Goal: Task Accomplishment & Management: Use online tool/utility

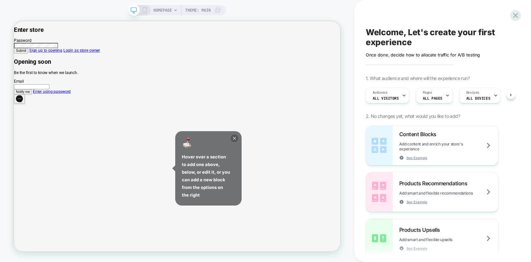
click at [234, 137] on icon at bounding box center [235, 139] width 8 height 8
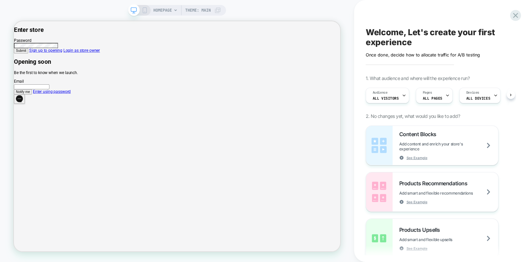
click at [90, 118] on link "Enter using password" at bounding box center [64, 115] width 50 height 6
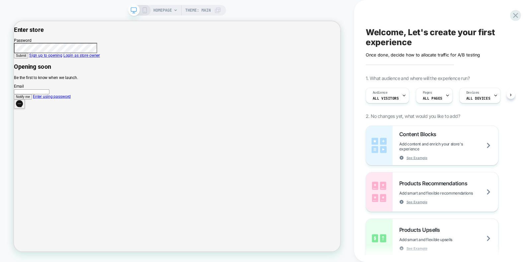
click at [14, 64] on button "Submit" at bounding box center [23, 67] width 19 height 7
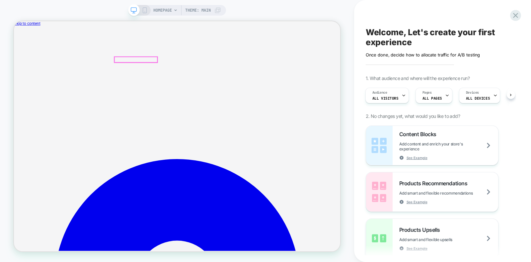
click at [436, 92] on div "Pages ALL PAGES" at bounding box center [432, 95] width 33 height 15
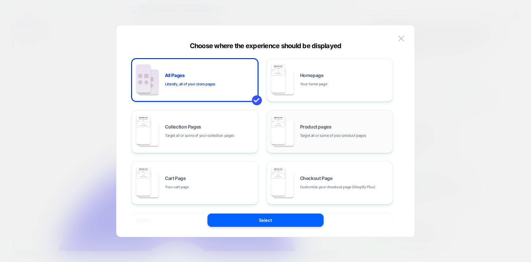
click at [336, 128] on div "Product pages Target all or some of your product pages" at bounding box center [345, 132] width 90 height 14
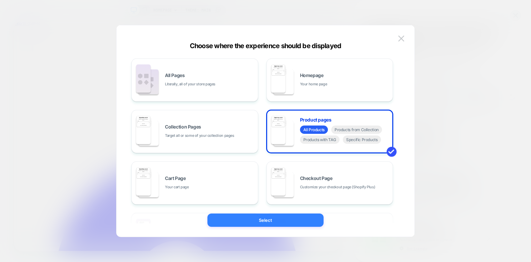
click at [284, 217] on button "Select" at bounding box center [266, 220] width 116 height 13
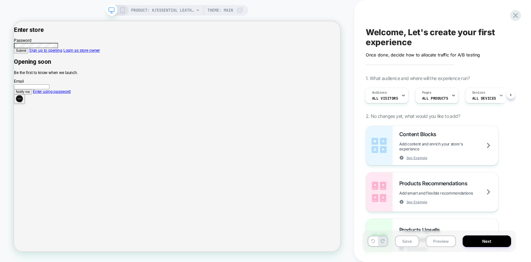
click at [90, 118] on link "Enter using password" at bounding box center [64, 115] width 50 height 6
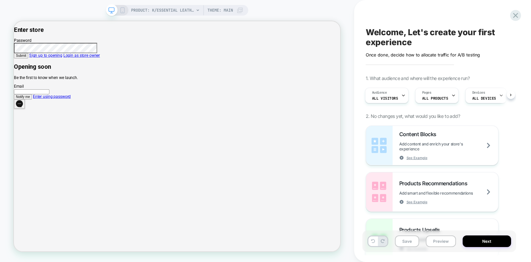
click at [14, 64] on button "Submit" at bounding box center [23, 67] width 19 height 7
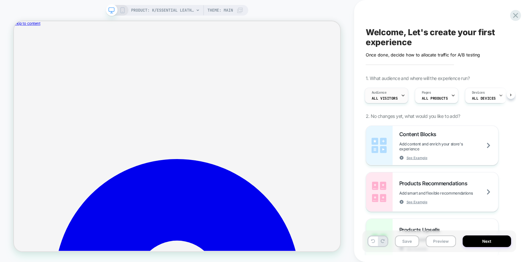
click at [398, 96] on div "Audience All Visitors" at bounding box center [385, 95] width 40 height 15
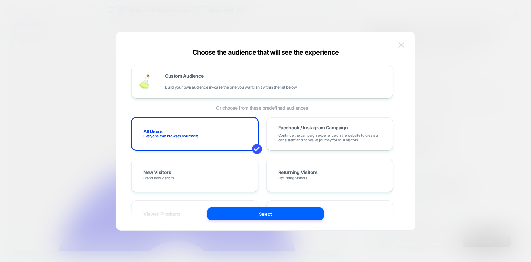
click at [402, 43] on img at bounding box center [402, 45] width 6 height 6
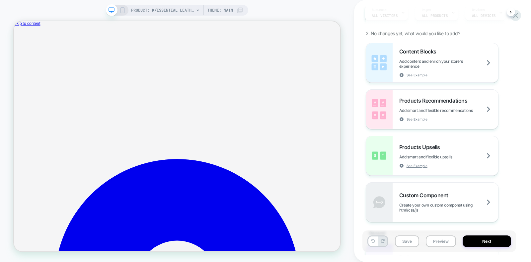
scroll to position [84, 0]
click at [457, 102] on span "Products Recommendations" at bounding box center [435, 99] width 71 height 7
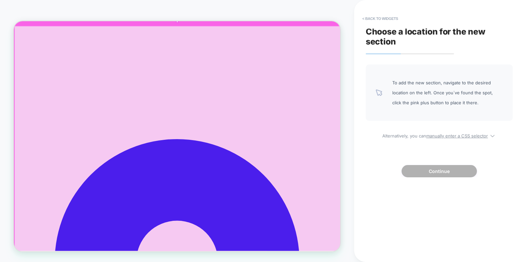
scroll to position [0, 0]
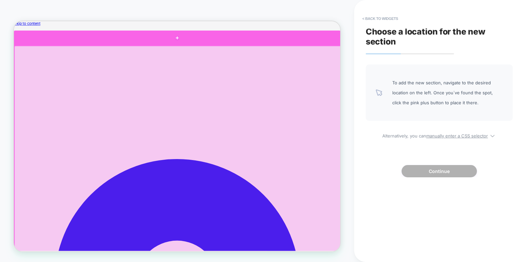
click at [231, 44] on div at bounding box center [232, 44] width 436 height 20
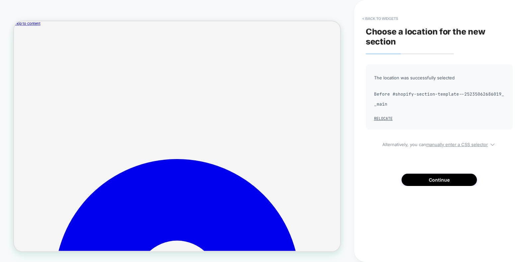
drag, startPoint x: 248, startPoint y: 67, endPoint x: 261, endPoint y: 142, distance: 76.8
click at [382, 120] on button "Relocate" at bounding box center [383, 118] width 19 height 5
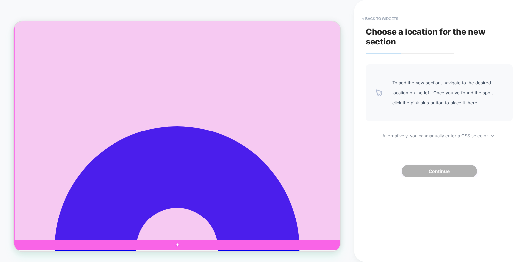
scroll to position [41, 0]
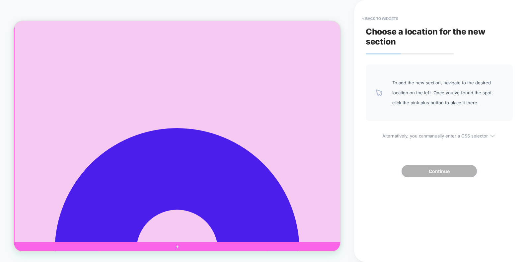
click at [304, 181] on div at bounding box center [233, 165] width 436 height 304
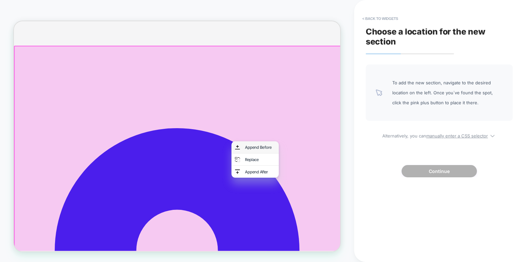
click at [343, 191] on div "Append Before" at bounding box center [342, 189] width 41 height 7
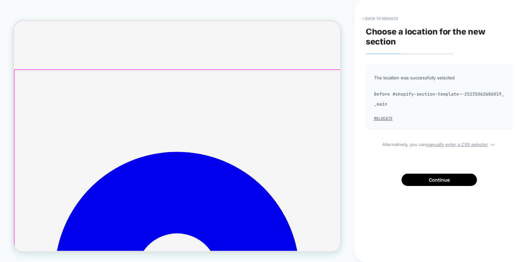
scroll to position [0, 0]
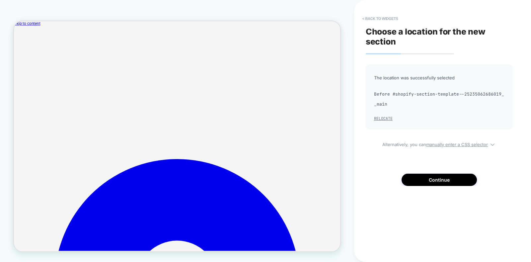
click at [378, 121] on button "Relocate" at bounding box center [383, 118] width 19 height 5
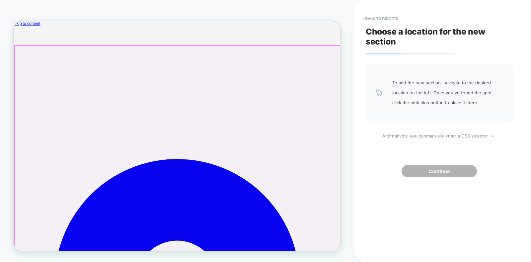
click at [328, 221] on div at bounding box center [233, 206] width 436 height 304
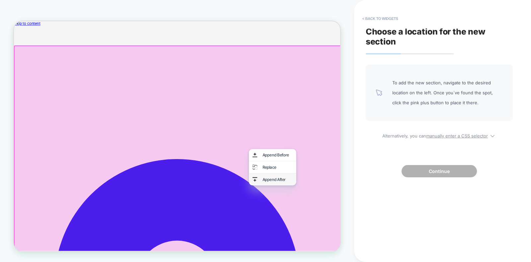
click at [363, 234] on div "Append After" at bounding box center [365, 232] width 41 height 7
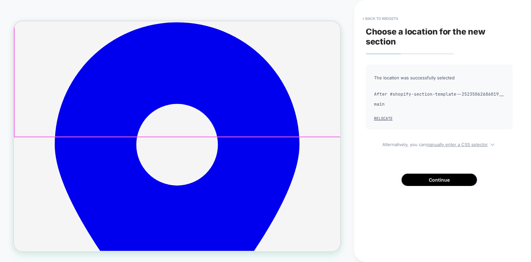
scroll to position [186, 0]
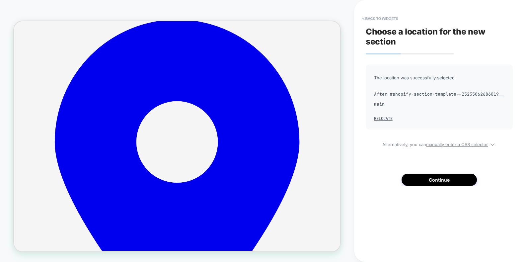
drag, startPoint x: 330, startPoint y: 182, endPoint x: 336, endPoint y: 117, distance: 65.8
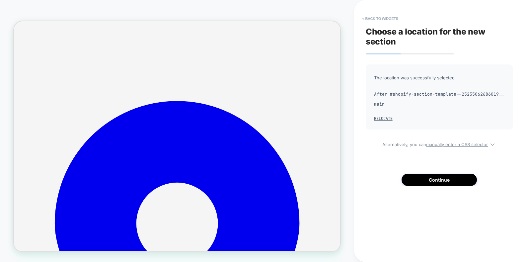
scroll to position [76, 0]
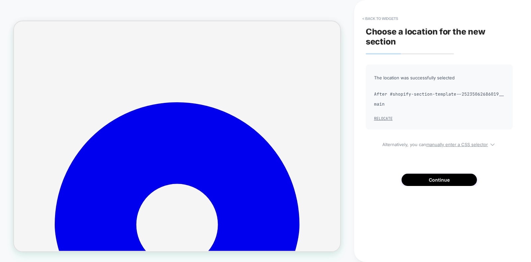
click at [387, 118] on button "Relocate" at bounding box center [383, 118] width 19 height 5
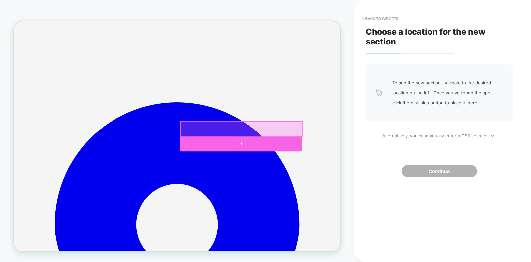
click at [314, 181] on div at bounding box center [317, 185] width 163 height 20
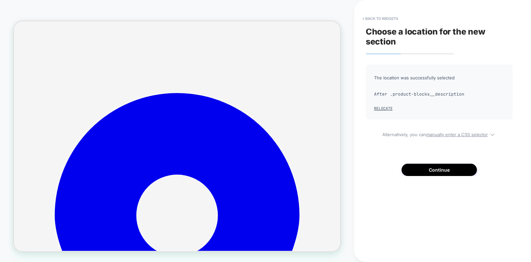
scroll to position [0, 0]
click at [432, 171] on button "Continue" at bounding box center [439, 170] width 75 height 12
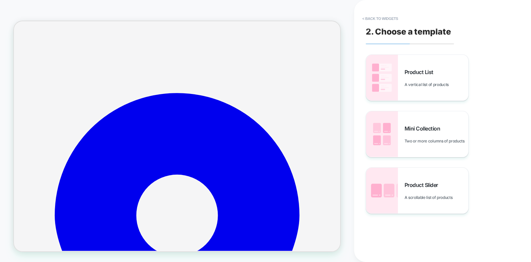
scroll to position [55, 0]
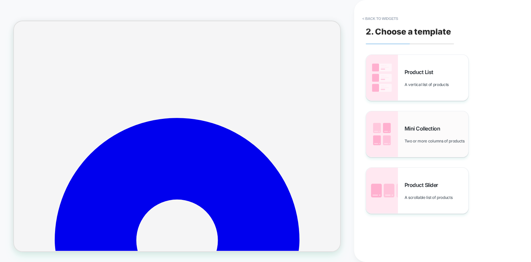
click at [415, 128] on span "Mini Collection" at bounding box center [424, 128] width 39 height 7
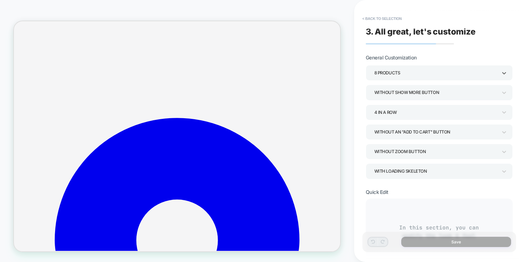
click at [432, 72] on div "8 Products" at bounding box center [436, 72] width 123 height 9
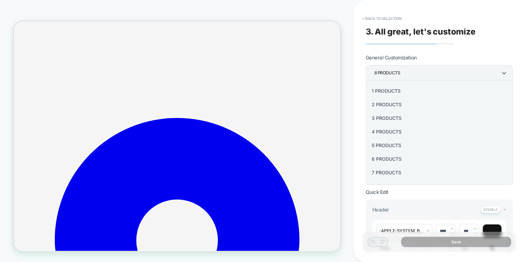
click at [405, 136] on div "4 Products" at bounding box center [440, 132] width 142 height 14
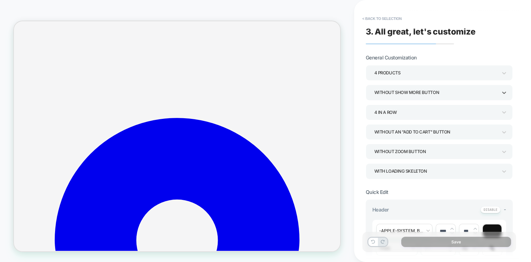
click at [409, 91] on div "Without Show more button" at bounding box center [436, 92] width 123 height 9
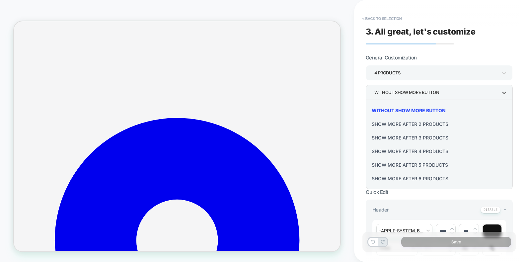
click at [406, 109] on div "Without Show more button" at bounding box center [440, 111] width 142 height 14
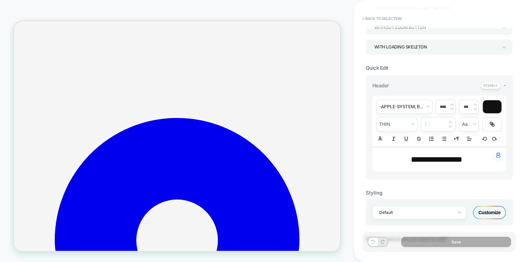
scroll to position [127, 0]
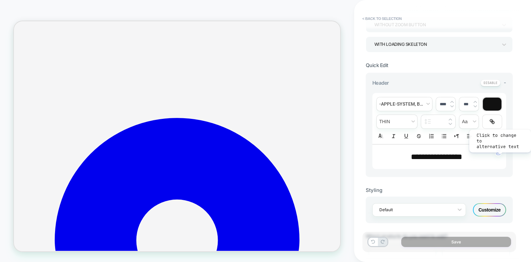
click at [500, 151] on img "button" at bounding box center [499, 152] width 4 height 5
click at [500, 151] on div "button" at bounding box center [498, 152] width 7 height 7
click at [500, 151] on img "button" at bounding box center [499, 152] width 4 height 5
click at [492, 81] on button at bounding box center [491, 82] width 20 height 7
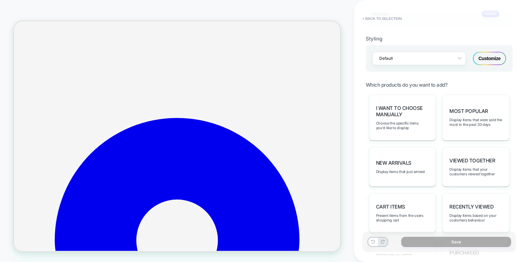
scroll to position [196, 0]
click at [472, 119] on span "Display items that were sold the most in the past 30 days" at bounding box center [476, 122] width 53 height 9
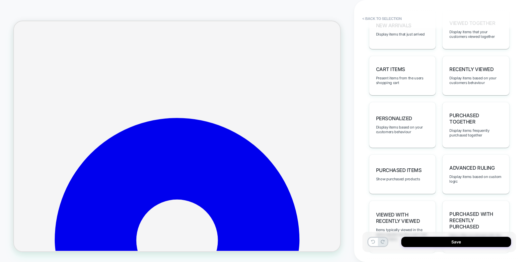
scroll to position [356, 0]
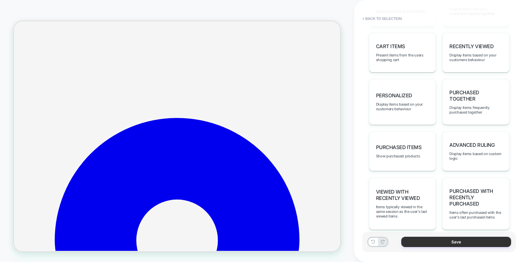
click at [448, 244] on button "Save" at bounding box center [457, 242] width 110 height 10
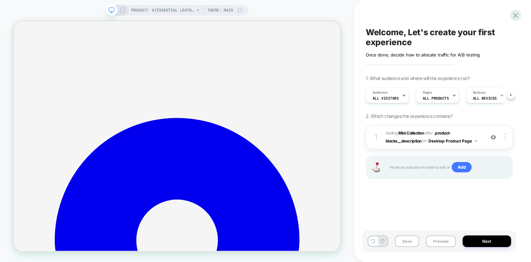
scroll to position [0, 0]
click at [482, 238] on button "Next" at bounding box center [487, 242] width 48 height 12
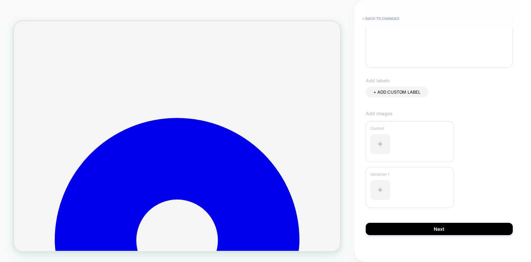
scroll to position [151, 0]
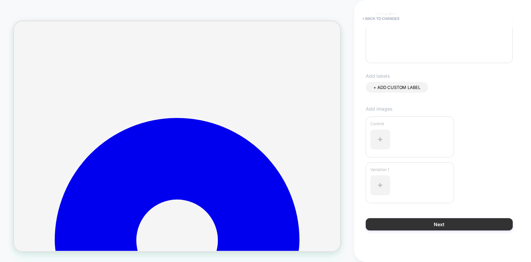
type input "********"
click at [447, 218] on button "Next" at bounding box center [439, 224] width 147 height 12
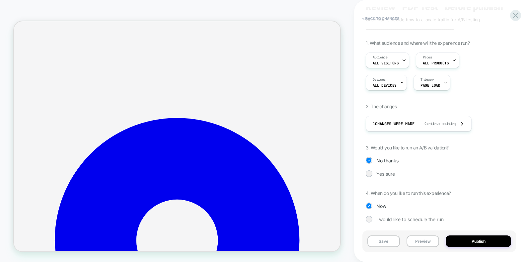
scroll to position [28, 0]
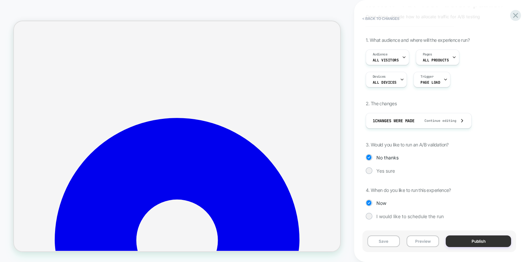
click at [483, 241] on button "Publish" at bounding box center [478, 242] width 65 height 12
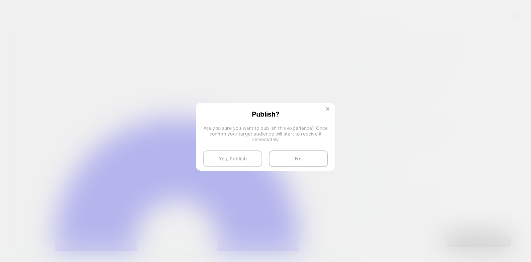
click at [242, 159] on button "Yes, Publish" at bounding box center [232, 158] width 59 height 17
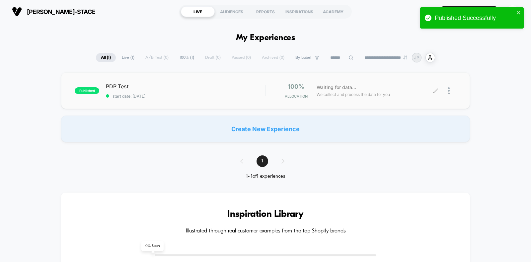
click at [359, 87] on div "Waiting for data... We collect and process the data for you" at bounding box center [375, 91] width 123 height 16
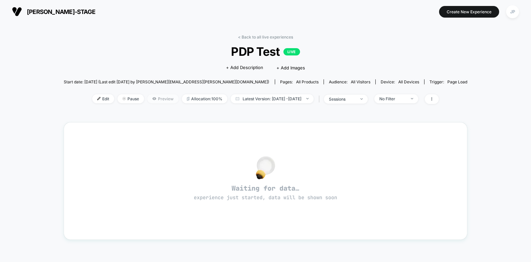
click at [151, 98] on span "Preview" at bounding box center [162, 98] width 31 height 9
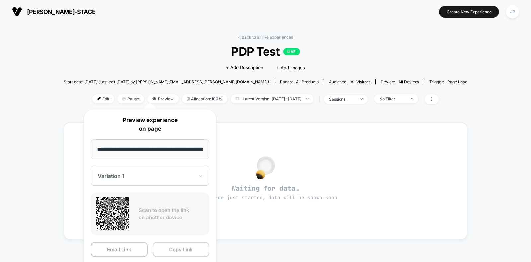
click at [176, 247] on button "Copy Link" at bounding box center [181, 249] width 57 height 15
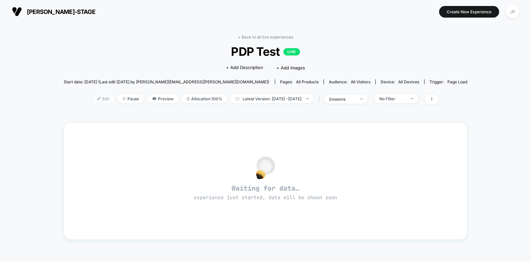
click at [93, 96] on span "Edit" at bounding box center [103, 98] width 22 height 9
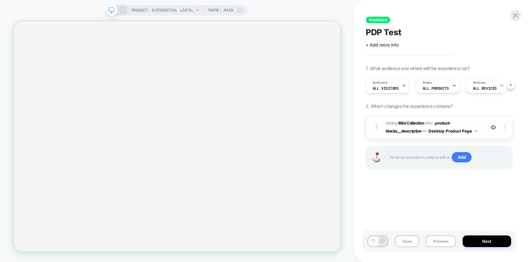
click at [416, 127] on span "#_loomi_addon_1758535333009 Adding Mini Collection AFTER .product-blocks__descr…" at bounding box center [434, 128] width 96 height 16
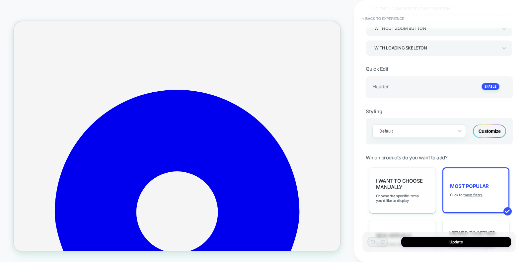
scroll to position [123, 0]
click at [392, 133] on div "Default" at bounding box center [415, 131] width 78 height 9
click at [360, 139] on div "**********" at bounding box center [442, 131] width 177 height 262
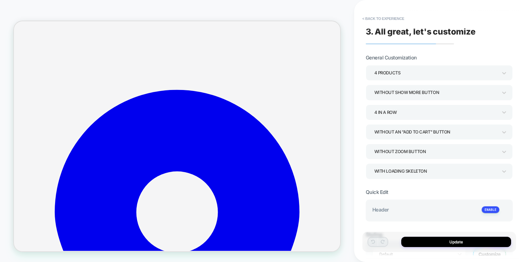
click at [399, 131] on div "Without an "add to cart" button" at bounding box center [436, 132] width 123 height 9
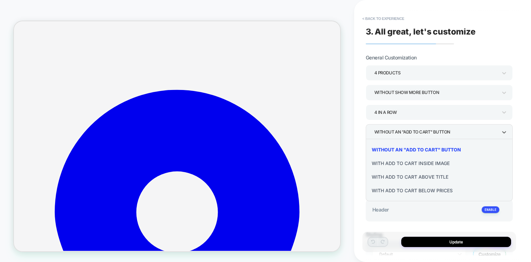
click at [396, 162] on div "With add to cart inside image" at bounding box center [440, 163] width 142 height 14
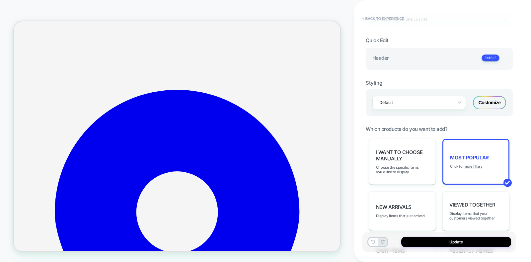
scroll to position [155, 0]
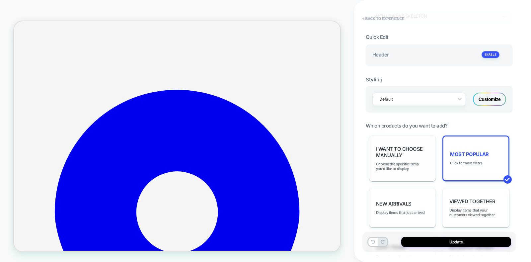
click at [393, 156] on div "I want to choose manually Choose the specific items you'd like to display" at bounding box center [402, 159] width 67 height 46
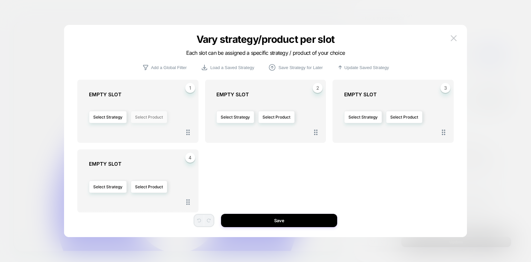
click at [145, 115] on button "Select Product" at bounding box center [149, 117] width 37 height 12
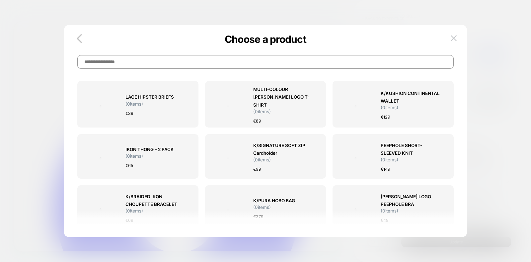
scroll to position [0, 0]
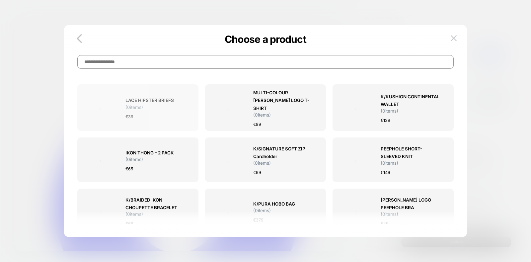
click at [167, 115] on div "€ 39" at bounding box center [156, 116] width 61 height 7
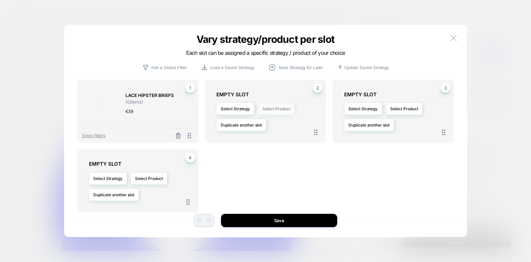
click at [286, 109] on button "Select Product" at bounding box center [276, 109] width 37 height 12
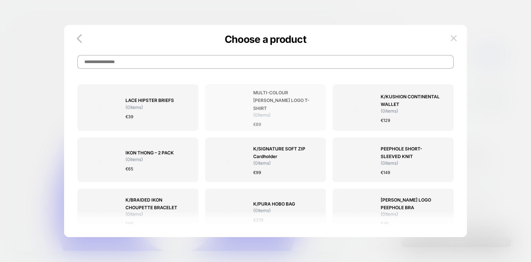
click at [305, 107] on span "MULTI-COLOUR [PERSON_NAME] LOGO T-SHIRT" at bounding box center [283, 100] width 61 height 23
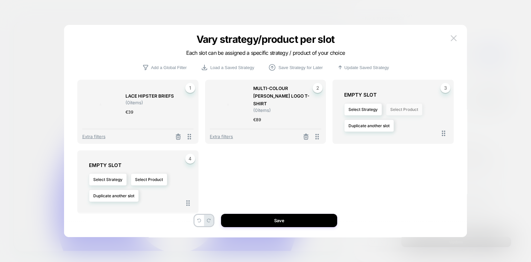
click at [398, 106] on button "Select Product" at bounding box center [404, 109] width 37 height 12
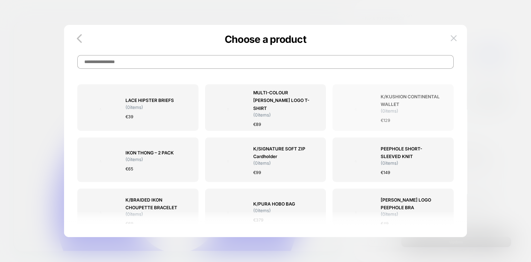
click at [395, 105] on span "K/KUSHION CONTINENTAL WALLET" at bounding box center [411, 100] width 61 height 15
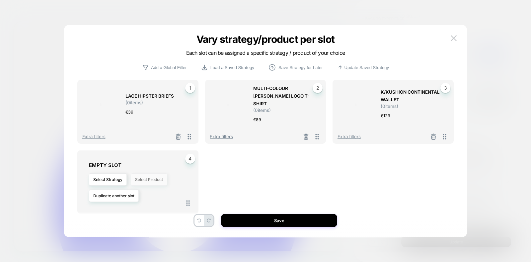
click at [147, 175] on button "Select Product" at bounding box center [149, 179] width 37 height 12
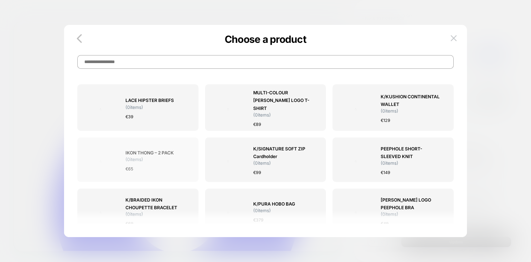
click at [156, 145] on div "IKON THONG – 2 PACK ( 0 items) € 65" at bounding box center [156, 160] width 61 height 37
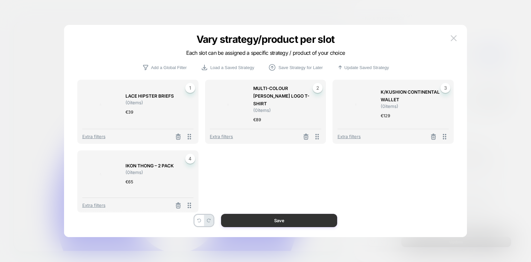
click at [284, 222] on button "Save" at bounding box center [279, 220] width 116 height 13
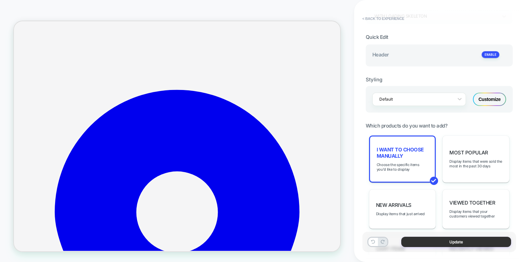
click at [445, 242] on button "Update" at bounding box center [457, 242] width 110 height 10
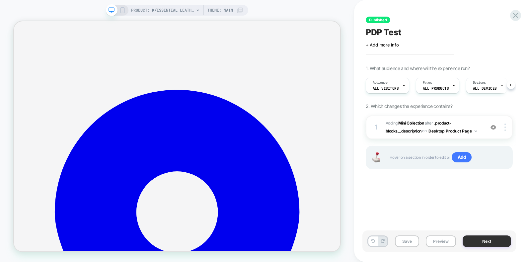
click at [488, 241] on button "Next" at bounding box center [487, 242] width 48 height 12
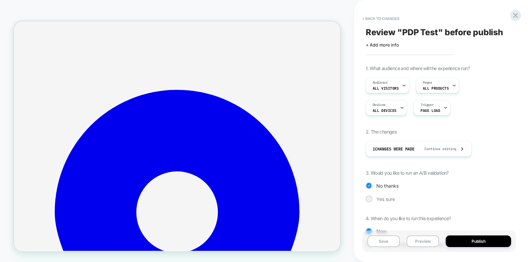
click at [488, 241] on button "Publish" at bounding box center [478, 242] width 65 height 12
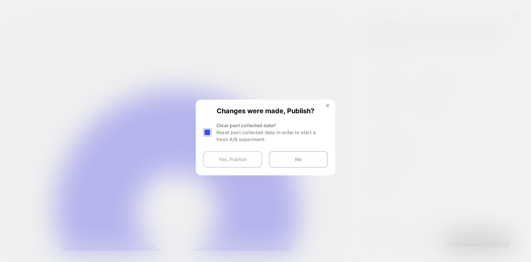
click at [231, 157] on button "Yes, Publish" at bounding box center [232, 159] width 59 height 17
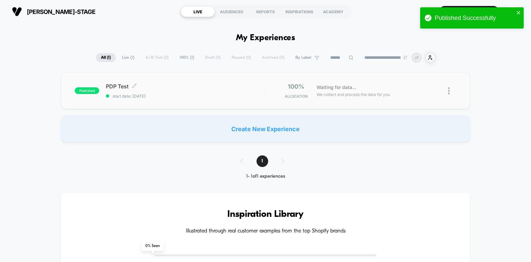
click at [159, 92] on div "PDP Test Click to edit experience details Click to edit experience details star…" at bounding box center [185, 91] width 159 height 16
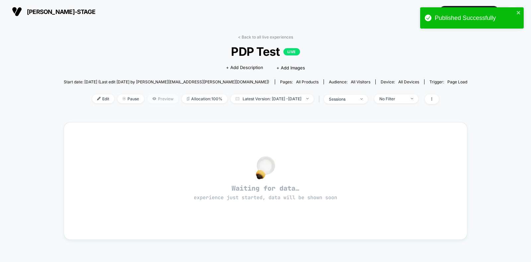
click at [150, 97] on span "Preview" at bounding box center [162, 98] width 31 height 9
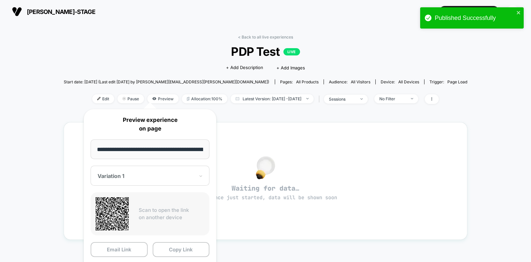
click at [176, 175] on div at bounding box center [146, 176] width 97 height 7
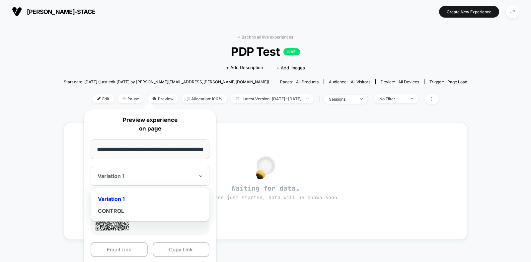
click at [176, 175] on div at bounding box center [146, 176] width 97 height 7
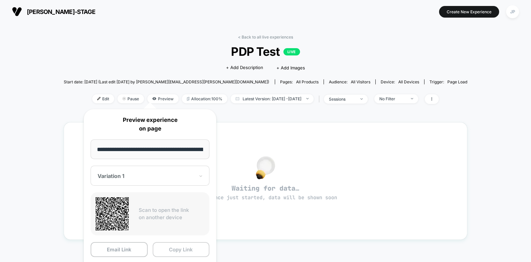
click at [166, 250] on button "Copy Link" at bounding box center [181, 249] width 57 height 15
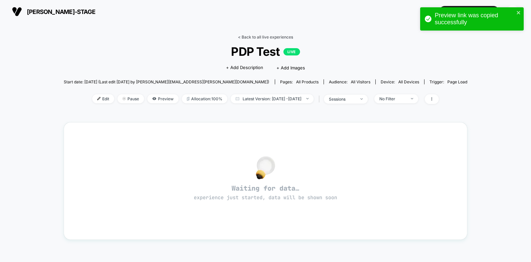
click at [283, 36] on link "< Back to all live experiences" at bounding box center [265, 37] width 55 height 5
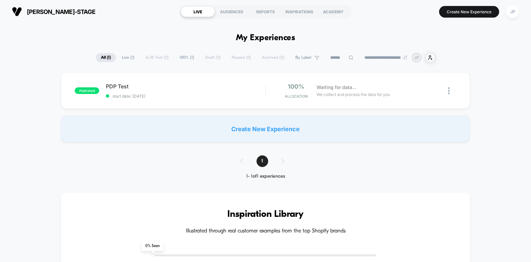
click at [258, 138] on div "Create New Experience" at bounding box center [265, 129] width 409 height 27
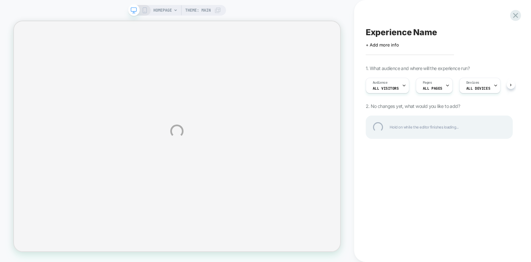
click at [432, 85] on div "HOMEPAGE Theme: MAIN Experience Name Click to edit experience details + Add mor…" at bounding box center [265, 131] width 531 height 262
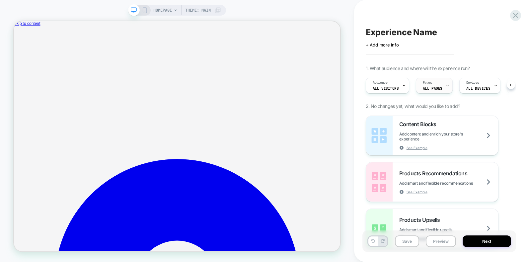
click at [432, 88] on span "ALL PAGES" at bounding box center [433, 88] width 20 height 5
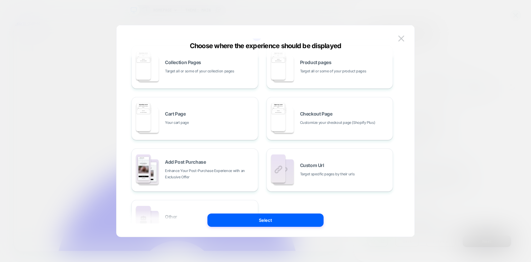
scroll to position [71, 0]
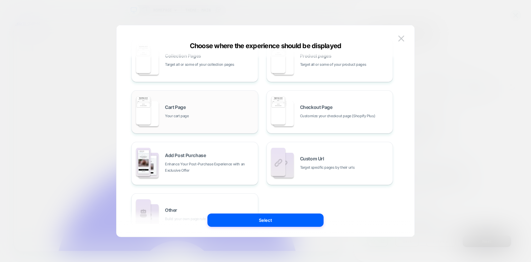
click at [203, 101] on div "Cart Page Your cart page" at bounding box center [195, 112] width 120 height 37
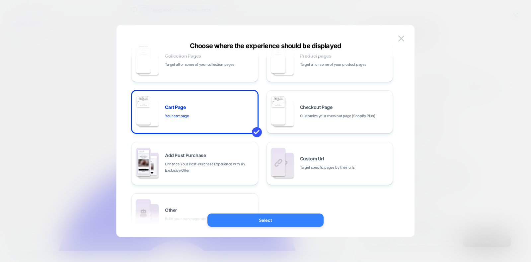
click at [265, 218] on button "Select" at bounding box center [266, 220] width 116 height 13
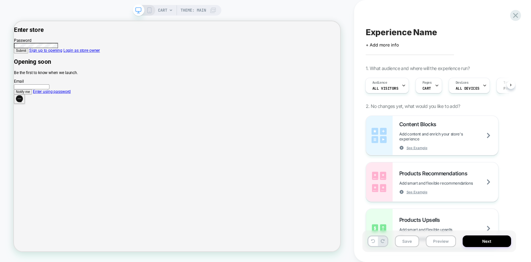
scroll to position [0, 0]
click at [90, 118] on link "Enter using password" at bounding box center [64, 115] width 50 height 6
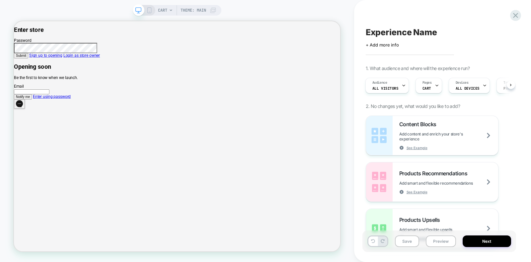
click at [30, 70] on span "Submit" at bounding box center [24, 67] width 14 height 5
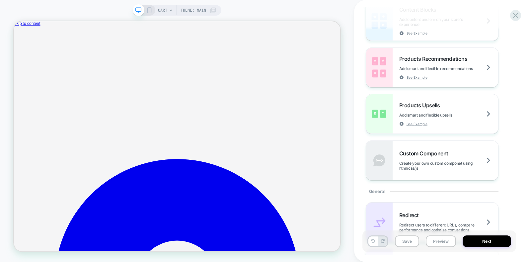
scroll to position [115, 0]
click at [448, 107] on div "Products Upsells Add smart and flexible upsells See Example" at bounding box center [449, 113] width 99 height 24
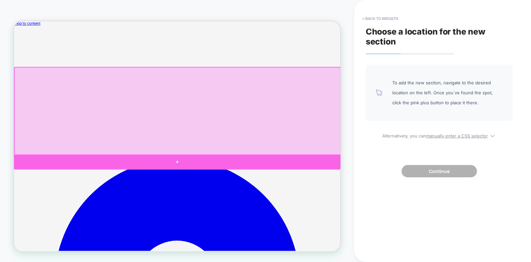
click at [232, 208] on div at bounding box center [232, 209] width 436 height 20
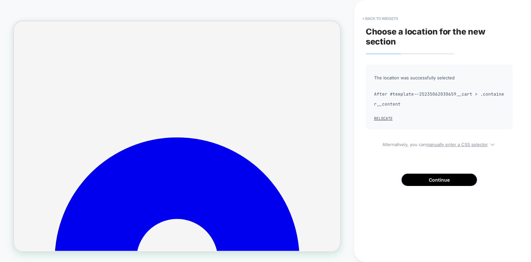
scroll to position [31, 0]
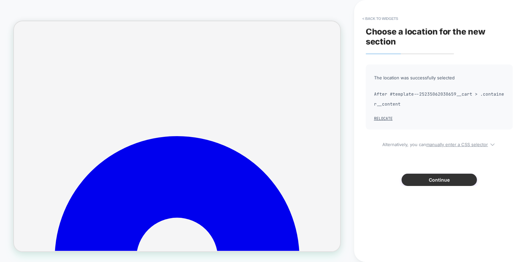
click at [456, 178] on button "Continue" at bounding box center [439, 180] width 75 height 12
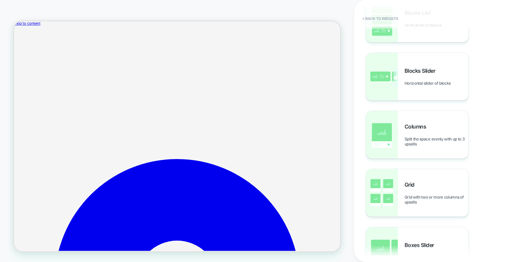
scroll to position [60, 0]
click at [420, 136] on div "Columns Split the space evenly with up to 3 upsells" at bounding box center [437, 134] width 64 height 23
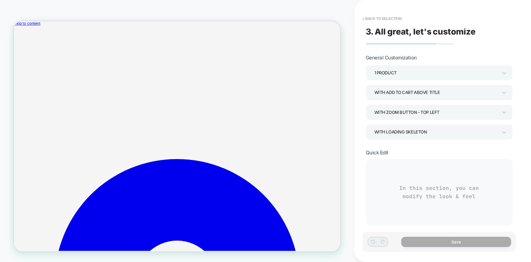
click at [412, 72] on div "1 Product" at bounding box center [436, 72] width 123 height 9
click at [393, 116] on div "3 Products" at bounding box center [440, 118] width 142 height 14
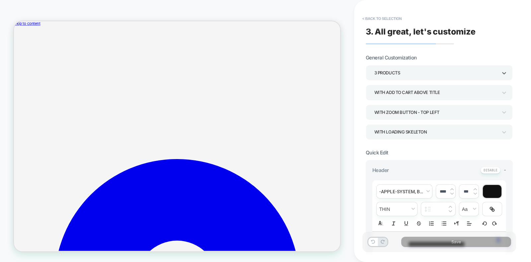
click at [412, 90] on div "With add to cart above title" at bounding box center [436, 92] width 123 height 9
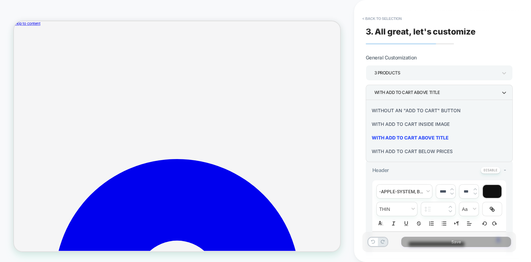
click at [412, 90] on div at bounding box center [265, 131] width 531 height 262
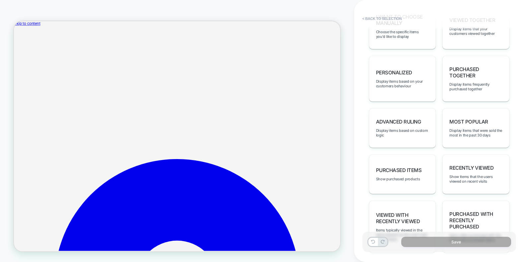
scroll to position [331, 0]
click at [473, 118] on span "Most Popular" at bounding box center [469, 121] width 39 height 6
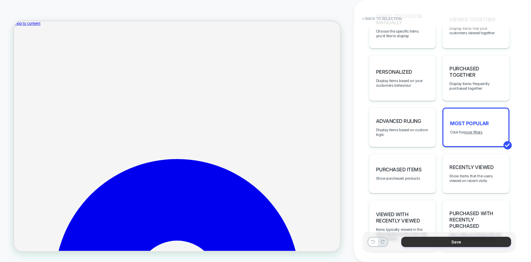
click at [442, 246] on button "Save" at bounding box center [457, 242] width 110 height 10
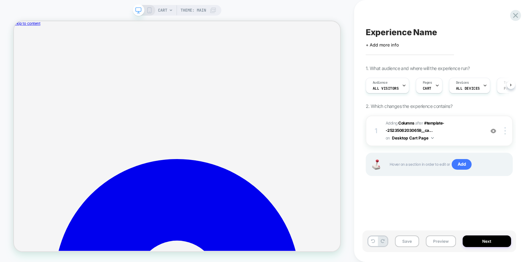
scroll to position [0, 0]
click at [489, 238] on button "Next" at bounding box center [487, 242] width 48 height 12
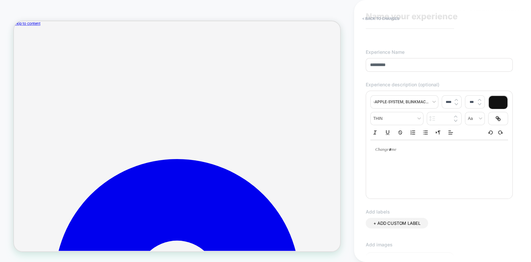
scroll to position [17, 0]
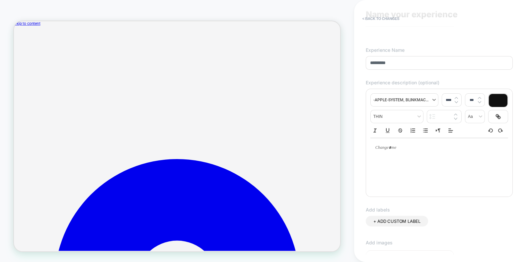
type input "*********"
click at [417, 97] on span "font" at bounding box center [404, 100] width 67 height 13
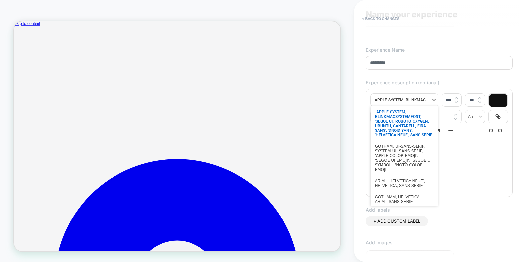
click at [417, 97] on span "font" at bounding box center [404, 100] width 67 height 13
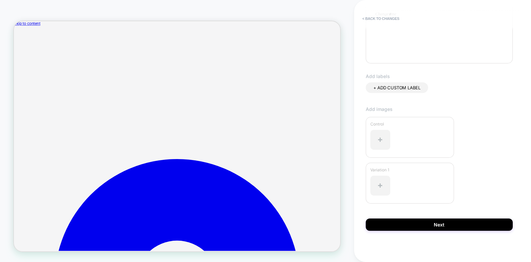
scroll to position [151, 0]
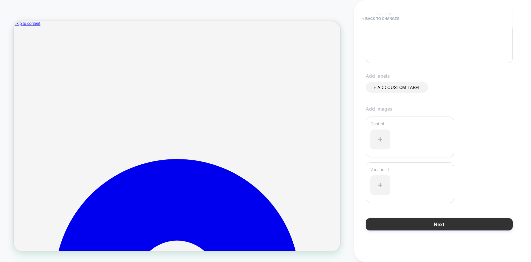
click at [426, 221] on button "Next" at bounding box center [439, 224] width 147 height 12
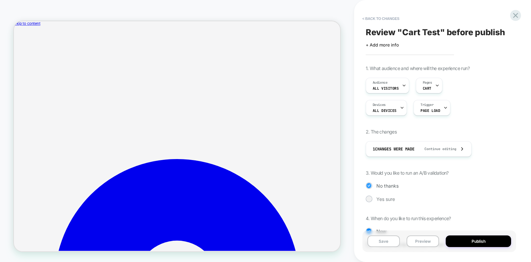
scroll to position [28, 0]
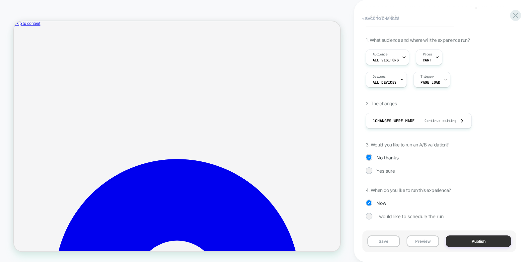
click at [475, 238] on button "Publish" at bounding box center [478, 242] width 65 height 12
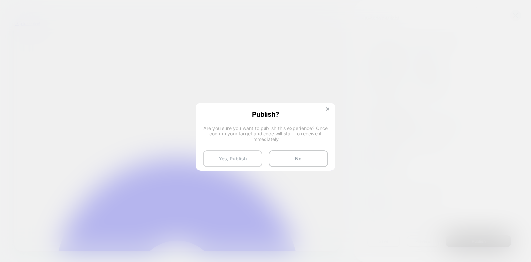
click at [237, 161] on button "Yes, Publish" at bounding box center [232, 158] width 59 height 17
